Goal: Task Accomplishment & Management: Complete application form

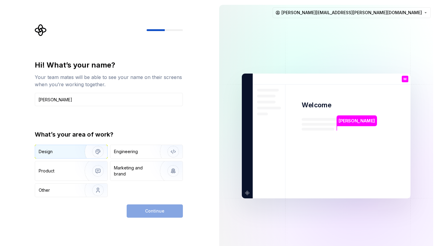
type input "Michelle McDonald"
click at [98, 152] on img "button" at bounding box center [94, 152] width 39 height 40
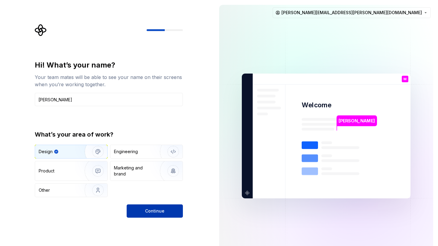
click at [152, 208] on button "Continue" at bounding box center [155, 211] width 56 height 13
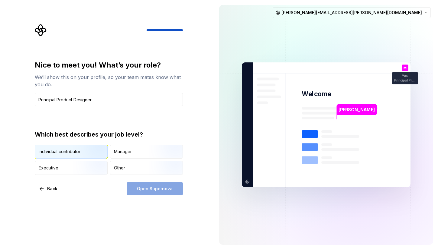
type input "Principal Product Designer"
click at [95, 148] on img "button" at bounding box center [92, 159] width 39 height 40
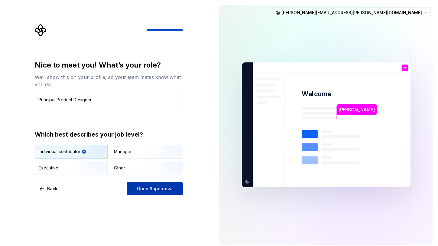
click at [158, 190] on span "Open Supernova" at bounding box center [155, 189] width 36 height 6
